Goal: Book appointment/travel/reservation

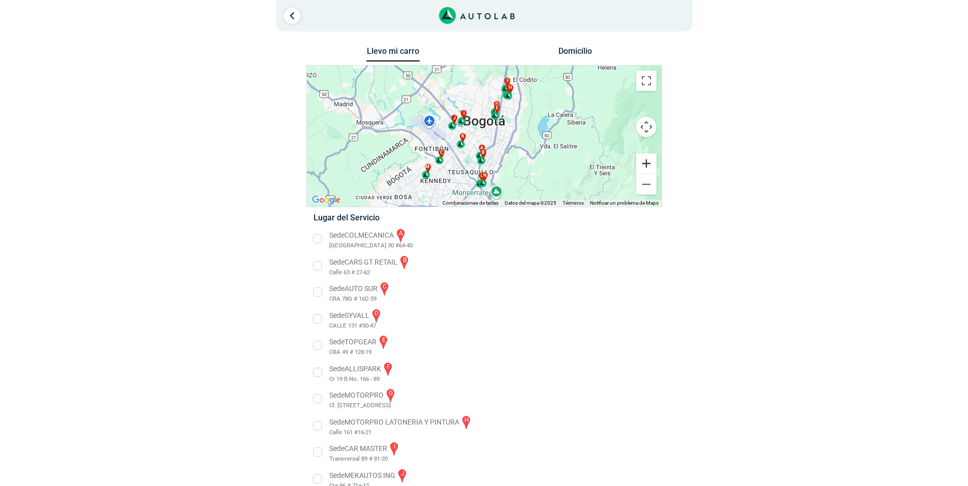
click at [647, 164] on button "Ampliar" at bounding box center [646, 163] width 20 height 20
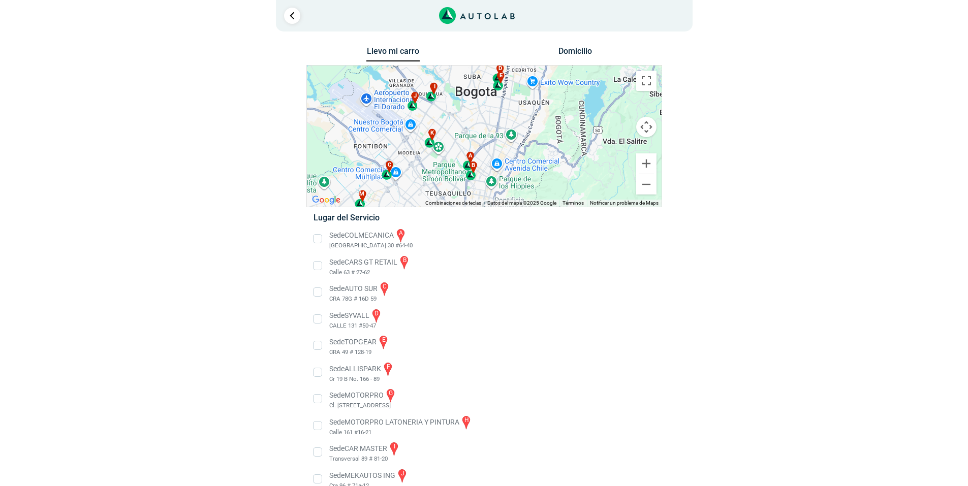
drag, startPoint x: 585, startPoint y: 123, endPoint x: 576, endPoint y: 106, distance: 19.5
click at [576, 106] on div "a b c d e f g" at bounding box center [484, 136] width 355 height 141
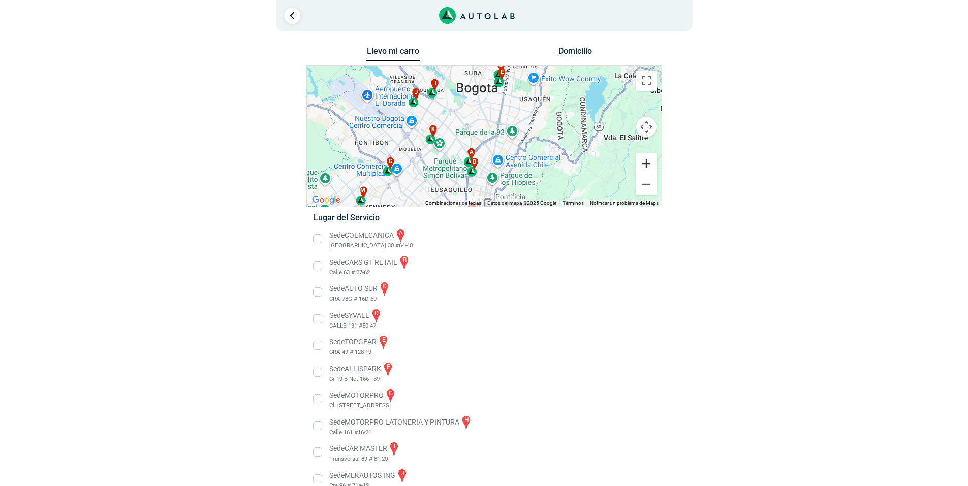
click at [647, 165] on button "Ampliar" at bounding box center [646, 163] width 20 height 20
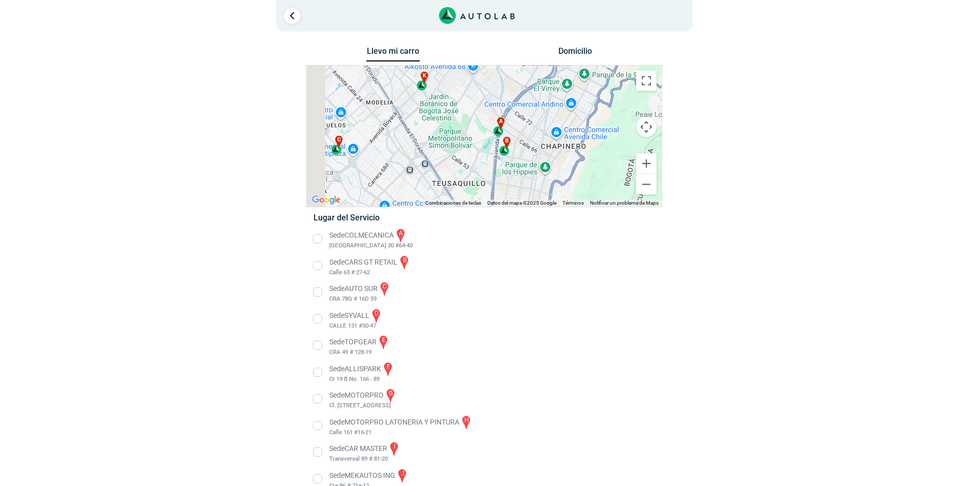
drag, startPoint x: 487, startPoint y: 162, endPoint x: 524, endPoint y: 115, distance: 59.3
click at [524, 115] on div "a b c d e f g" at bounding box center [484, 136] width 355 height 141
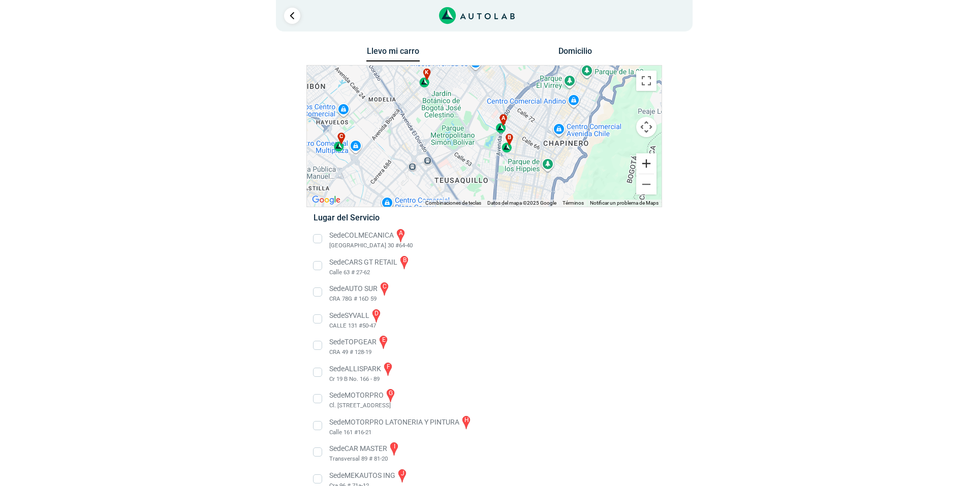
click at [647, 165] on button "Ampliar" at bounding box center [646, 163] width 20 height 20
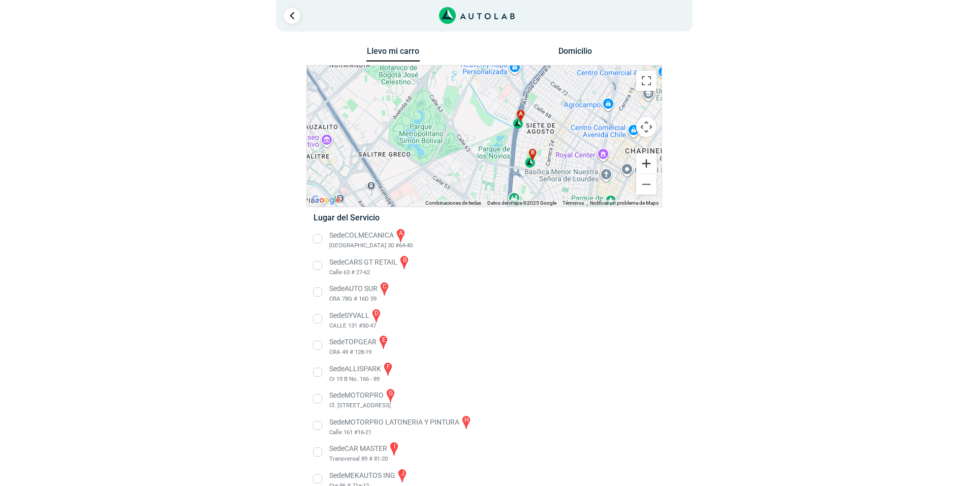
click at [647, 165] on button "Ampliar" at bounding box center [646, 163] width 20 height 20
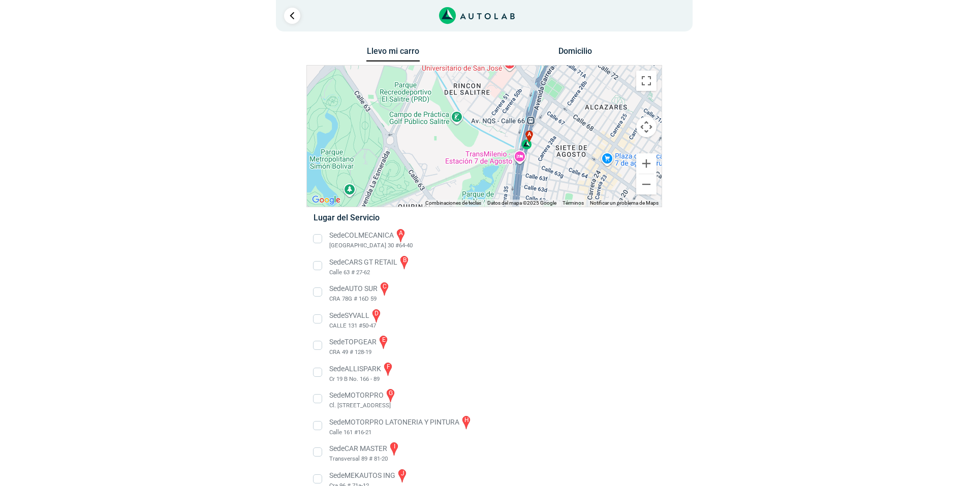
drag, startPoint x: 581, startPoint y: 125, endPoint x: 558, endPoint y: 154, distance: 36.5
click at [558, 154] on div "a b c d e f g" at bounding box center [484, 136] width 355 height 141
click at [647, 162] on button "Ampliar" at bounding box center [646, 163] width 20 height 20
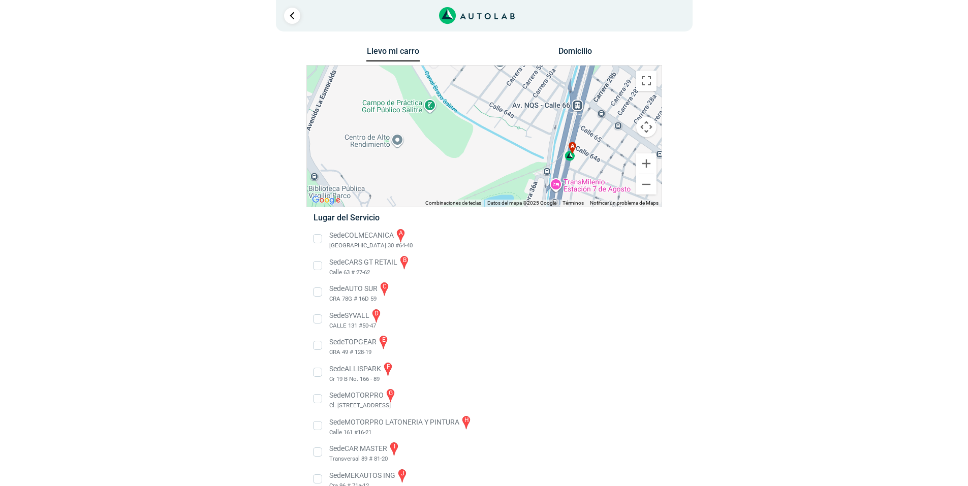
click at [318, 237] on li "Sede COLMECANICA a [GEOGRAPHIC_DATA] 30 #64-40" at bounding box center [484, 239] width 356 height 23
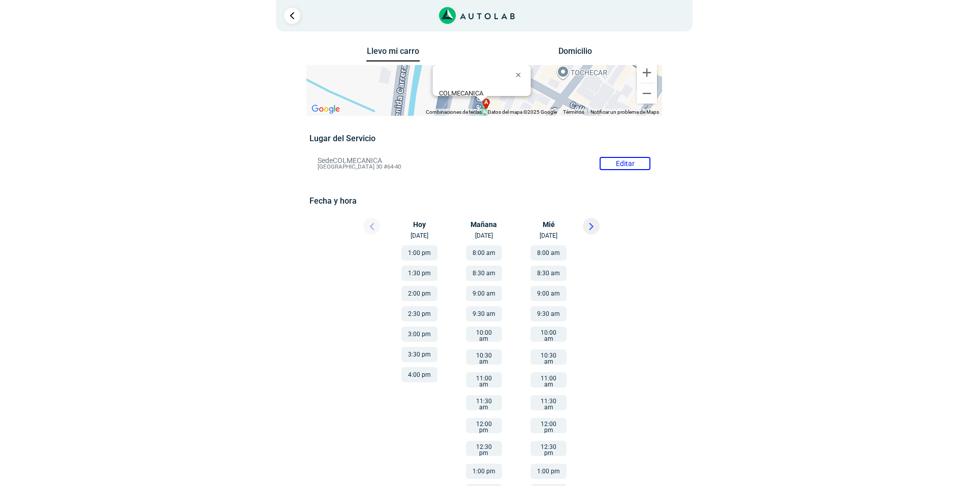
click at [413, 235] on div "Hoy [DATE]" at bounding box center [423, 229] width 61 height 22
click at [415, 373] on button "4:00 pm" at bounding box center [419, 374] width 36 height 15
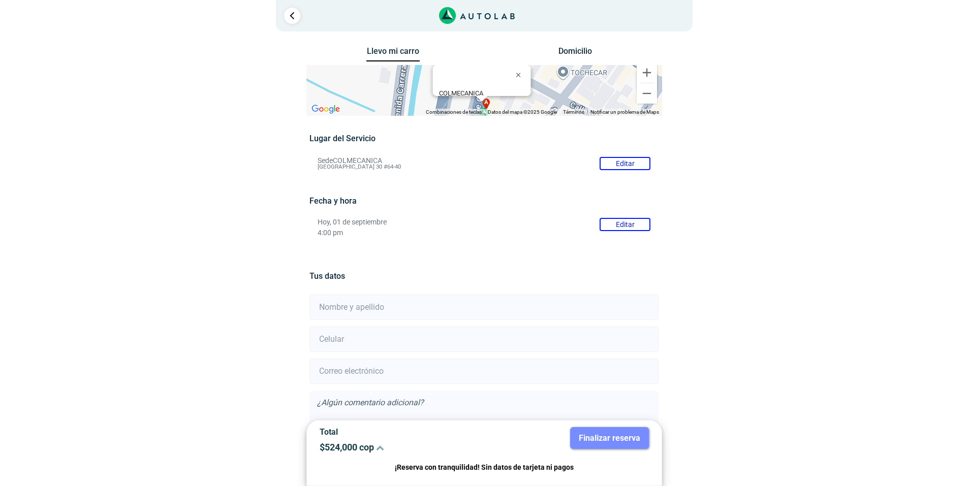
scroll to position [66, 0]
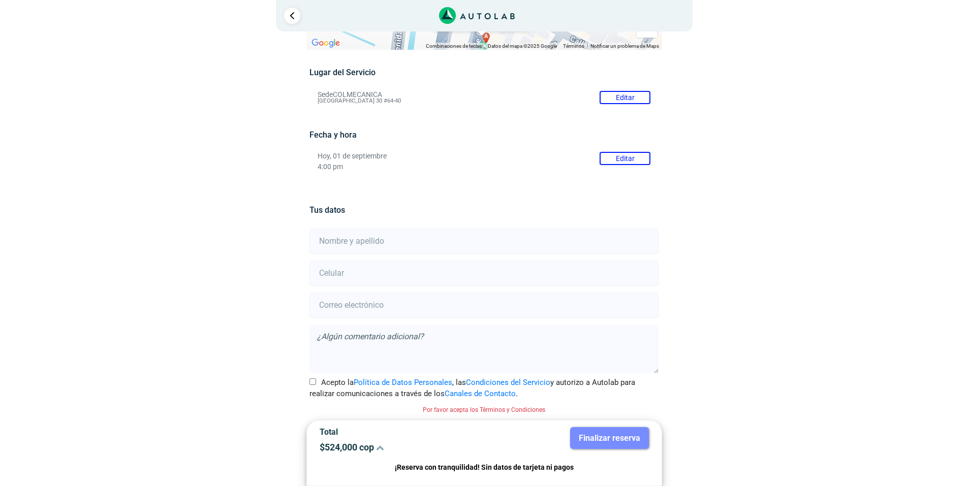
click at [373, 239] on input "text" at bounding box center [483, 241] width 349 height 25
type input "[PERSON_NAME]"
type input "3168343934"
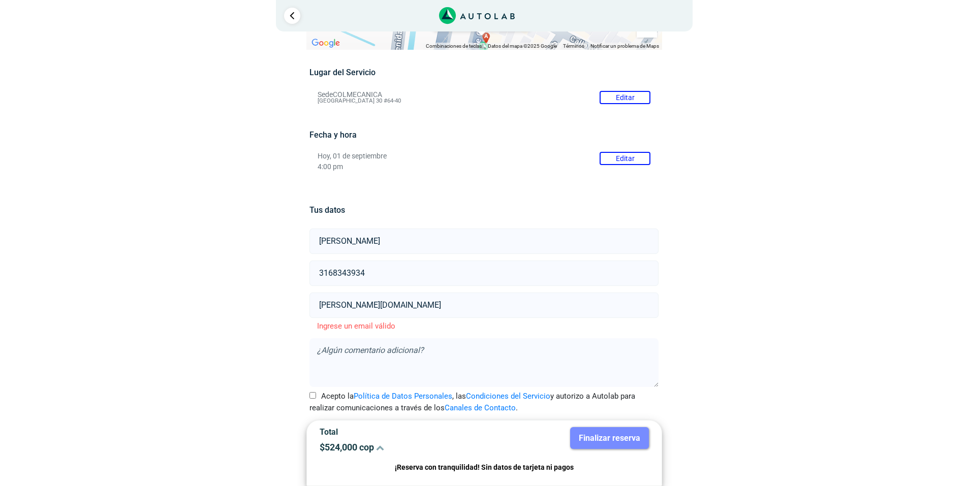
type input "[PERSON_NAME][EMAIL_ADDRESS][PERSON_NAME][PERSON_NAME][DOMAIN_NAME]"
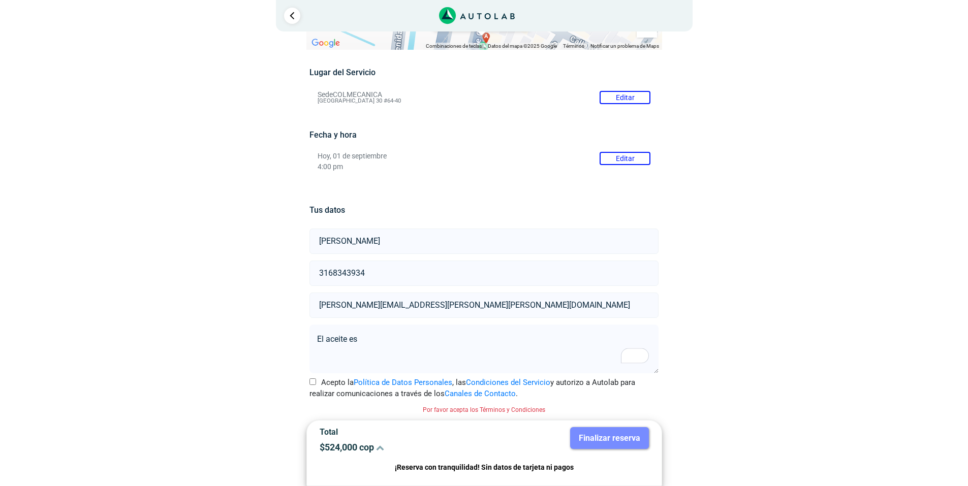
type textarea "El aceite es"
click at [314, 380] on input "Acepto la Política de Datos Personales , las Condiciones del Servicio y autoriz…" at bounding box center [312, 381] width 7 height 7
checkbox input "true"
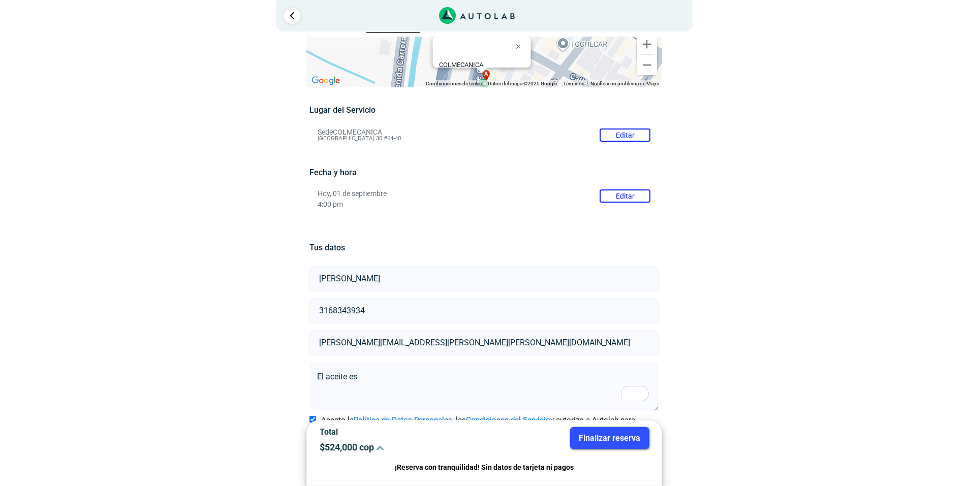
scroll to position [53, 0]
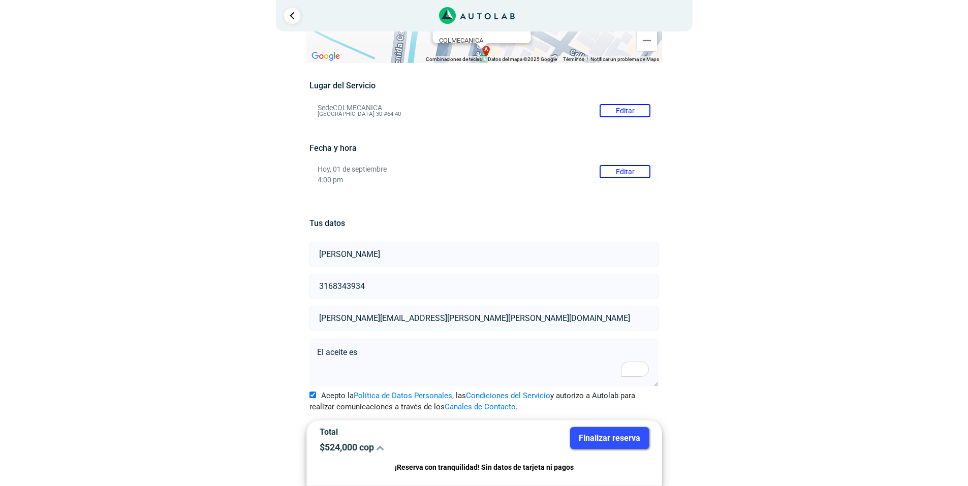
click at [374, 354] on textarea "El aceite es" at bounding box center [483, 362] width 349 height 49
click at [374, 350] on textarea "El aceite es 15w40" at bounding box center [483, 362] width 349 height 49
click at [206, 245] on div "Llevo mi carro [GEOGRAPHIC_DATA] ← Mover a la izquierda → Mover a la derecha ↑ …" at bounding box center [484, 238] width 610 height 495
click at [369, 353] on textarea "El aceite es 15W-40" at bounding box center [483, 362] width 349 height 49
type textarea "El aceite es 10W-40"
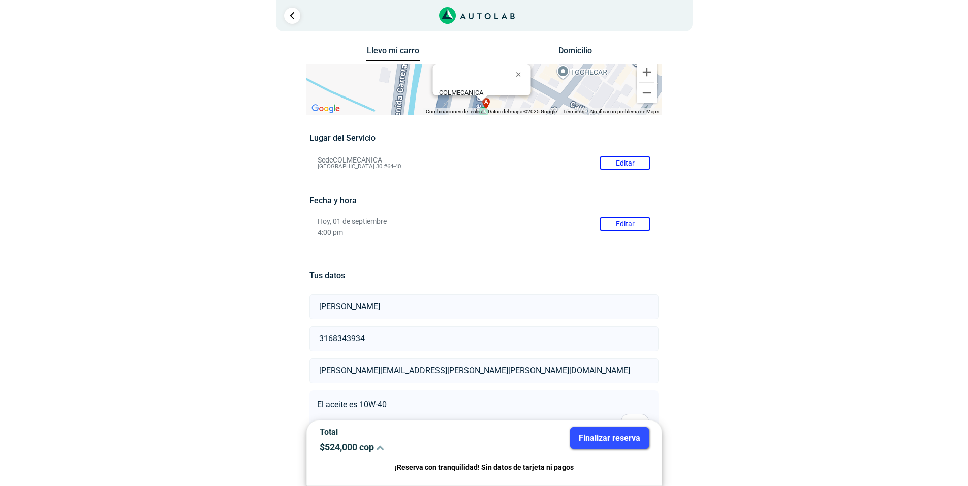
scroll to position [0, 0]
click at [614, 223] on button "Editar" at bounding box center [624, 224] width 51 height 13
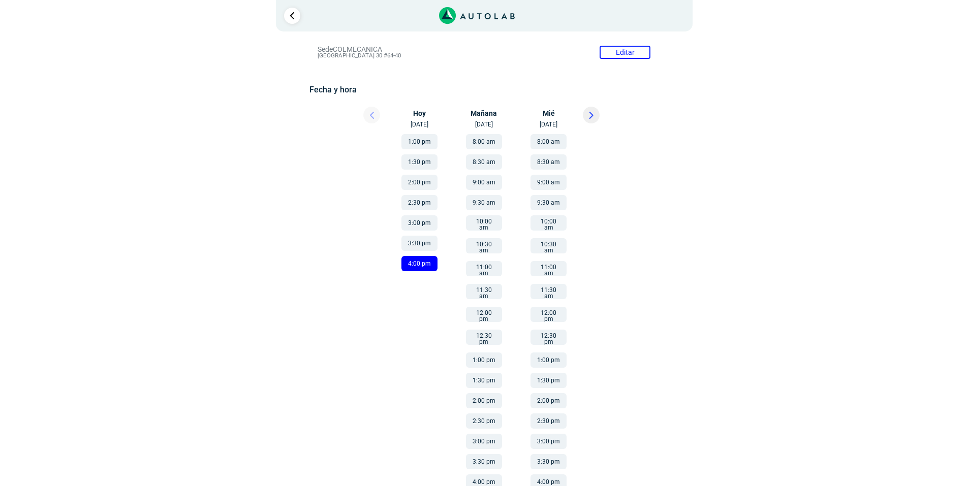
scroll to position [113, 0]
click at [484, 472] on button "4:00 pm" at bounding box center [484, 479] width 36 height 15
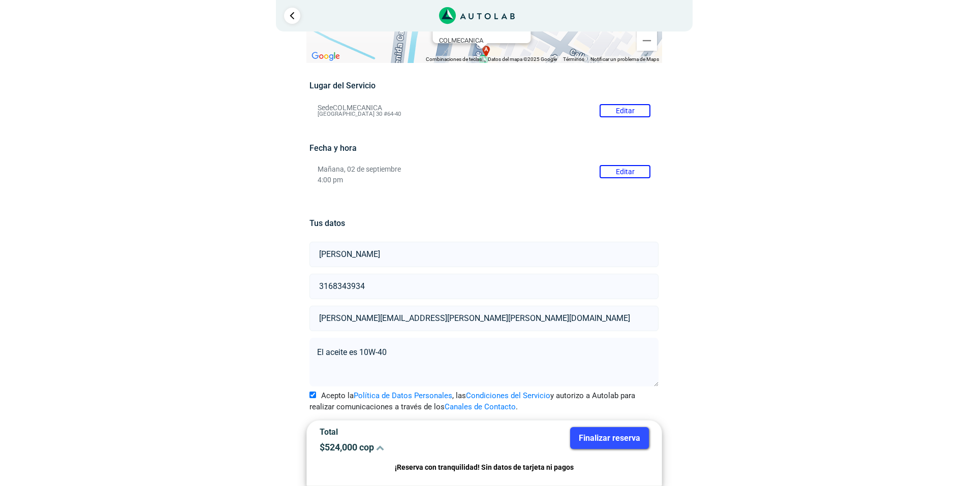
scroll to position [53, 0]
click at [621, 436] on button "Finalizar reserva" at bounding box center [609, 438] width 79 height 22
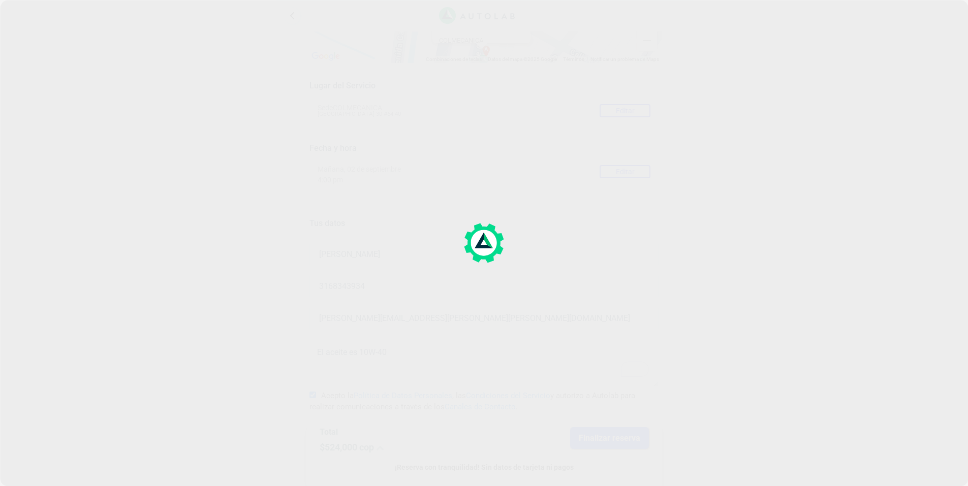
scroll to position [0, 0]
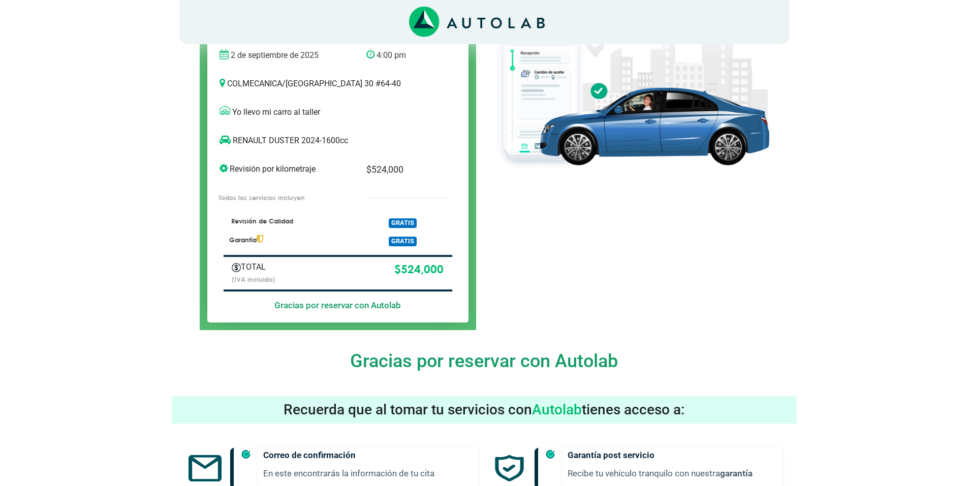
scroll to position [430, 0]
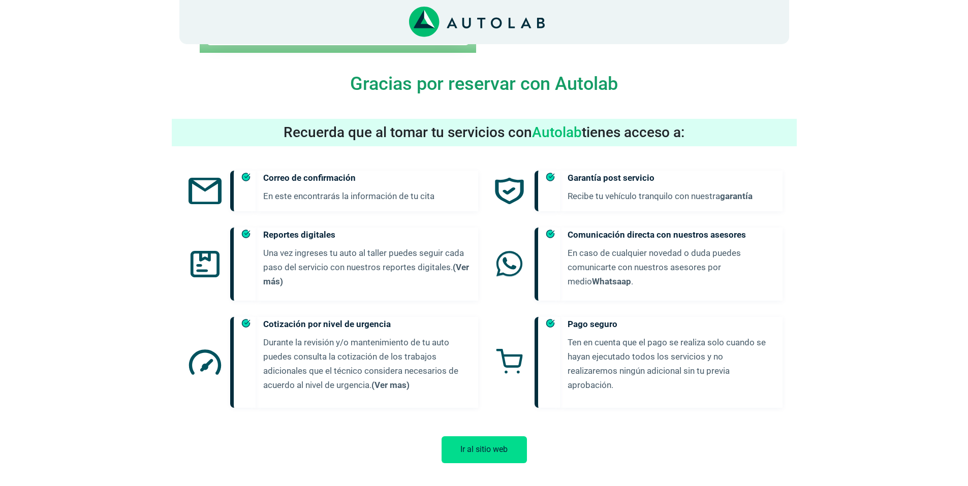
click at [490, 436] on button "Ir al sitio web" at bounding box center [483, 449] width 85 height 27
